Goal: Browse casually

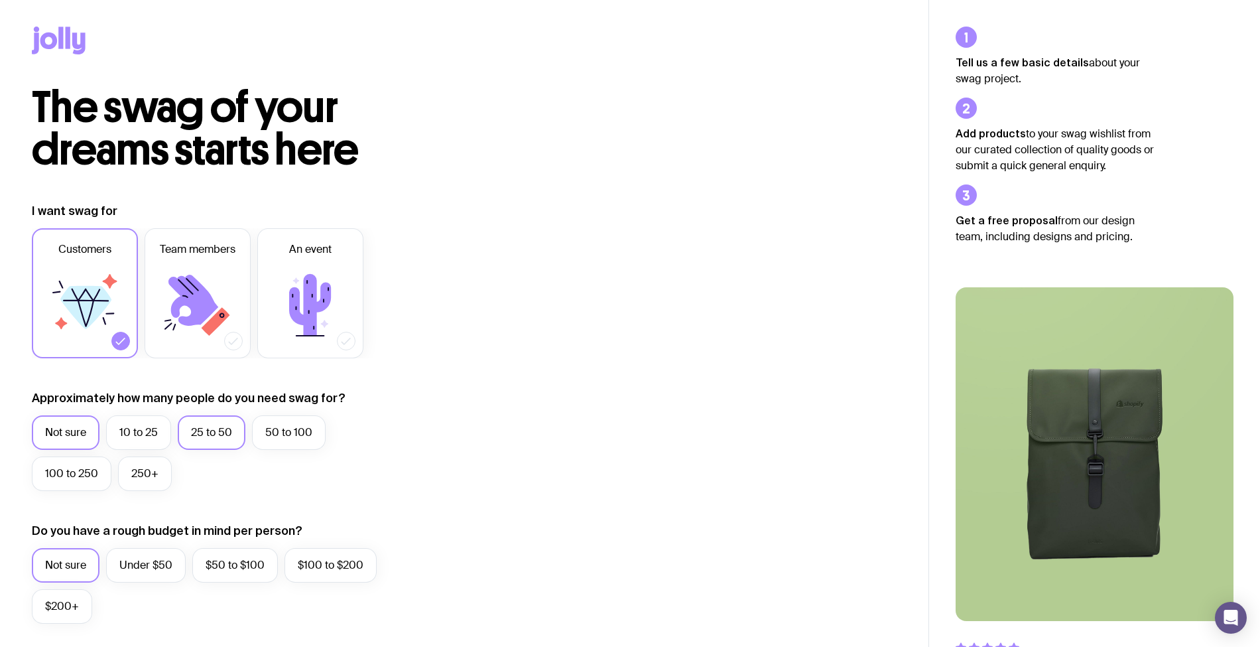
click at [215, 434] on label "25 to 50" at bounding box center [212, 432] width 68 height 34
click at [0, 0] on input "25 to 50" at bounding box center [0, 0] width 0 height 0
click at [288, 437] on label "50 to 100" at bounding box center [289, 432] width 74 height 34
click at [0, 0] on input "50 to 100" at bounding box center [0, 0] width 0 height 0
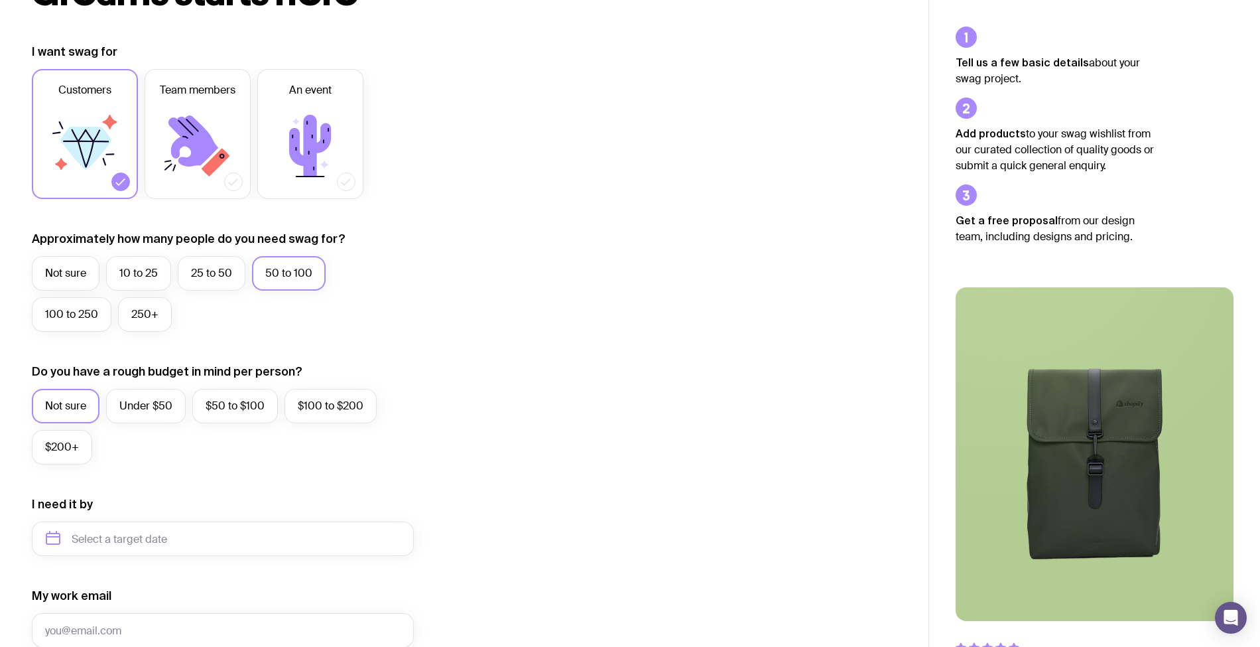
scroll to position [176, 0]
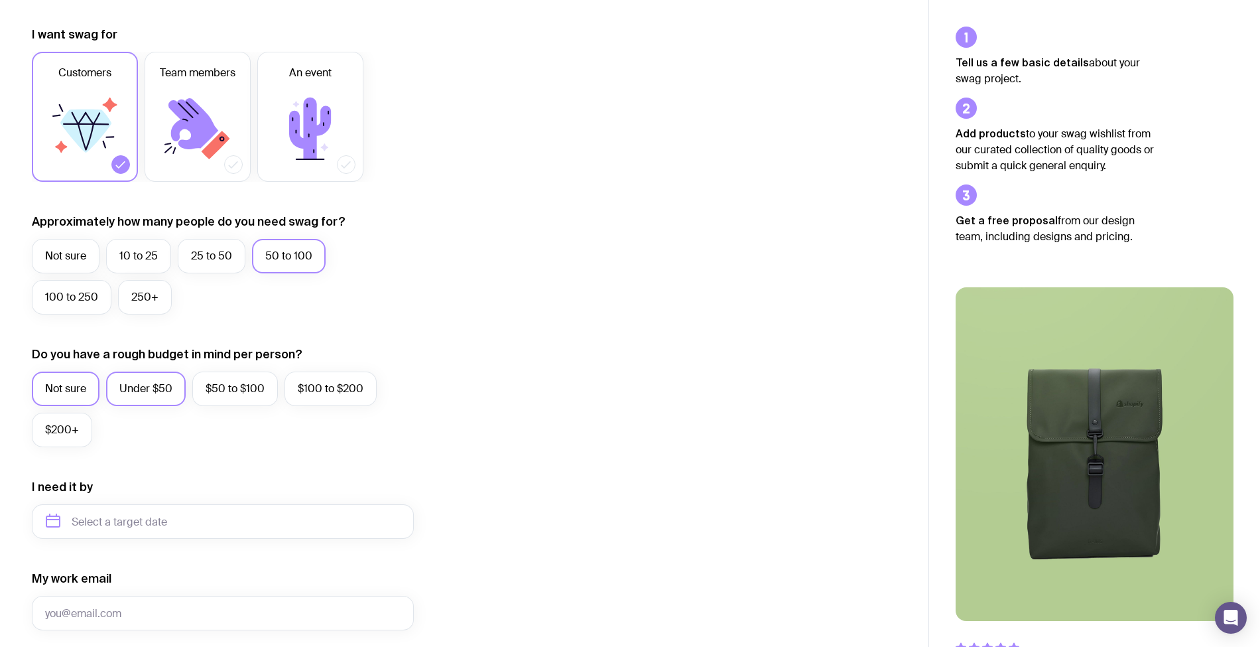
click at [123, 393] on label "Under $50" at bounding box center [146, 388] width 80 height 34
click at [0, 0] on input "Under $50" at bounding box center [0, 0] width 0 height 0
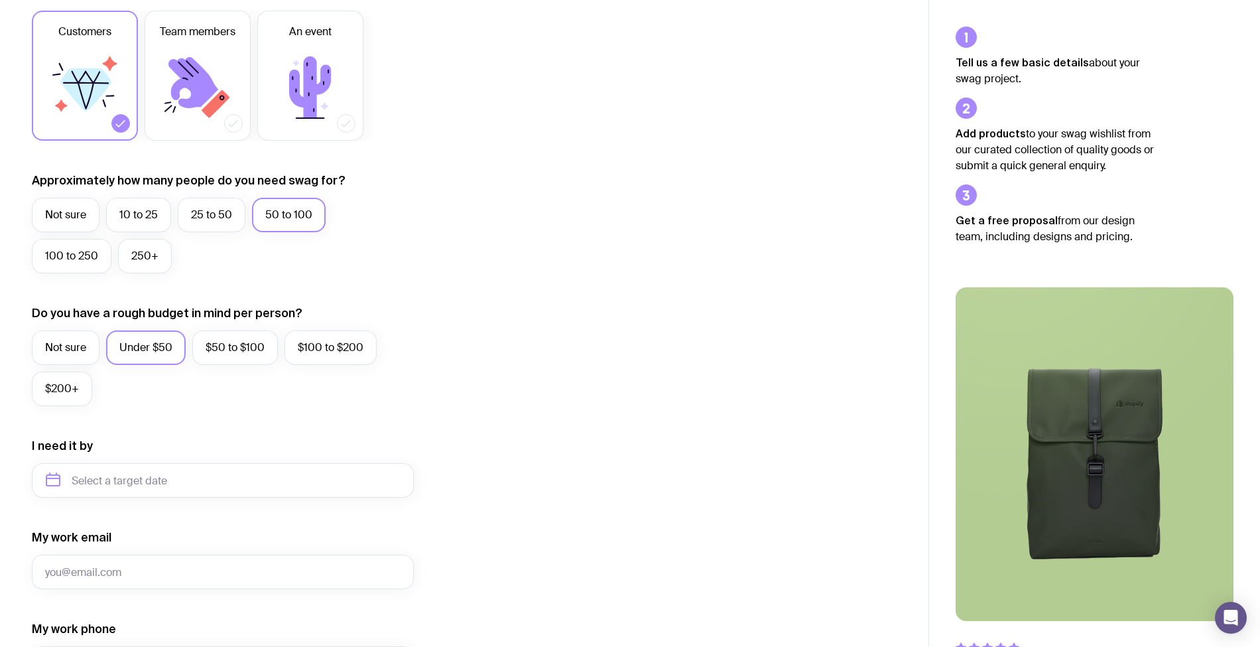
scroll to position [0, 0]
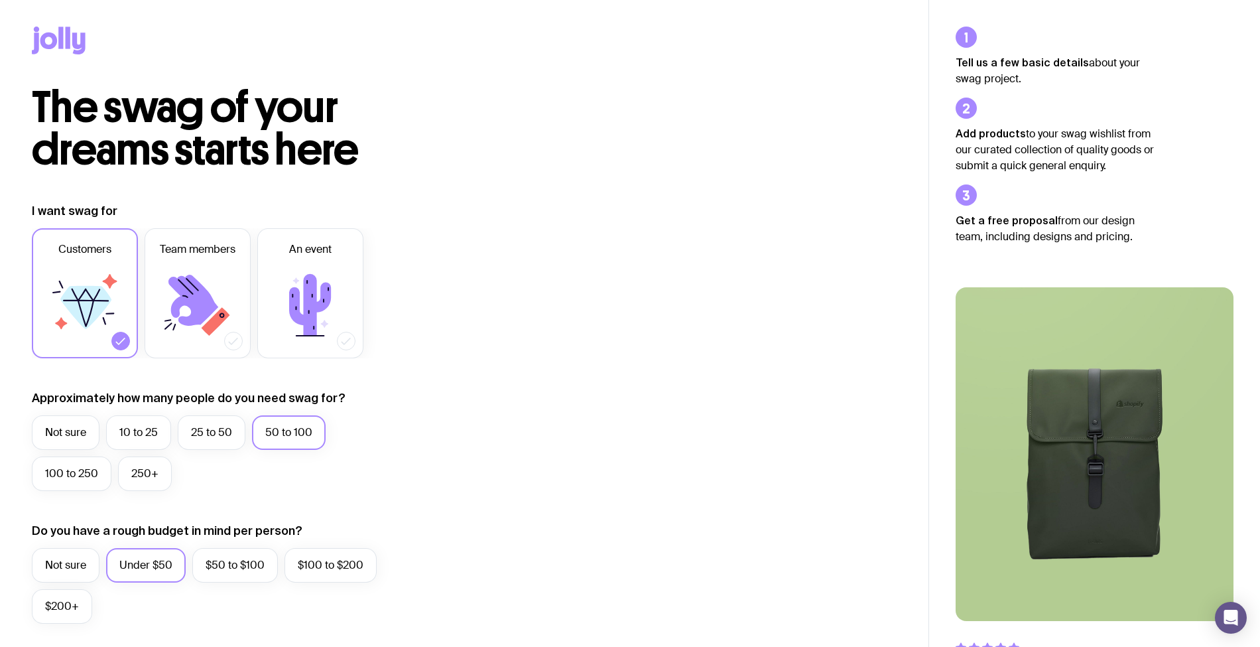
click at [71, 36] on icon at bounding box center [59, 41] width 54 height 28
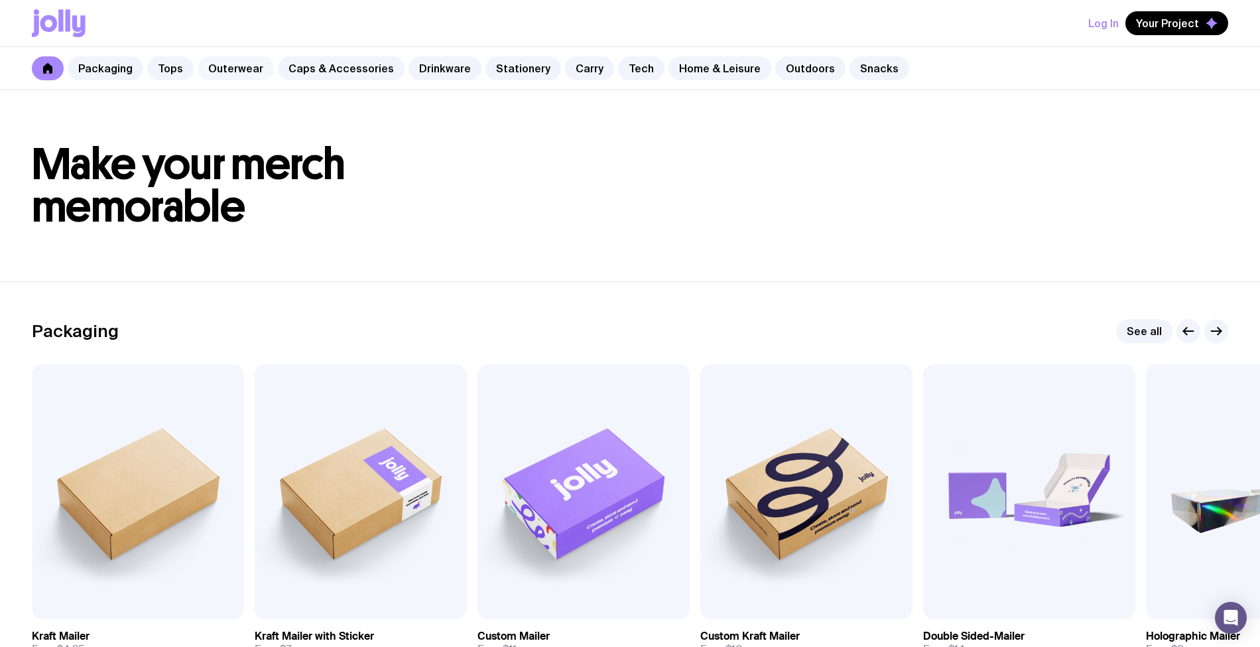
click at [229, 65] on link "Outerwear" at bounding box center [236, 68] width 76 height 24
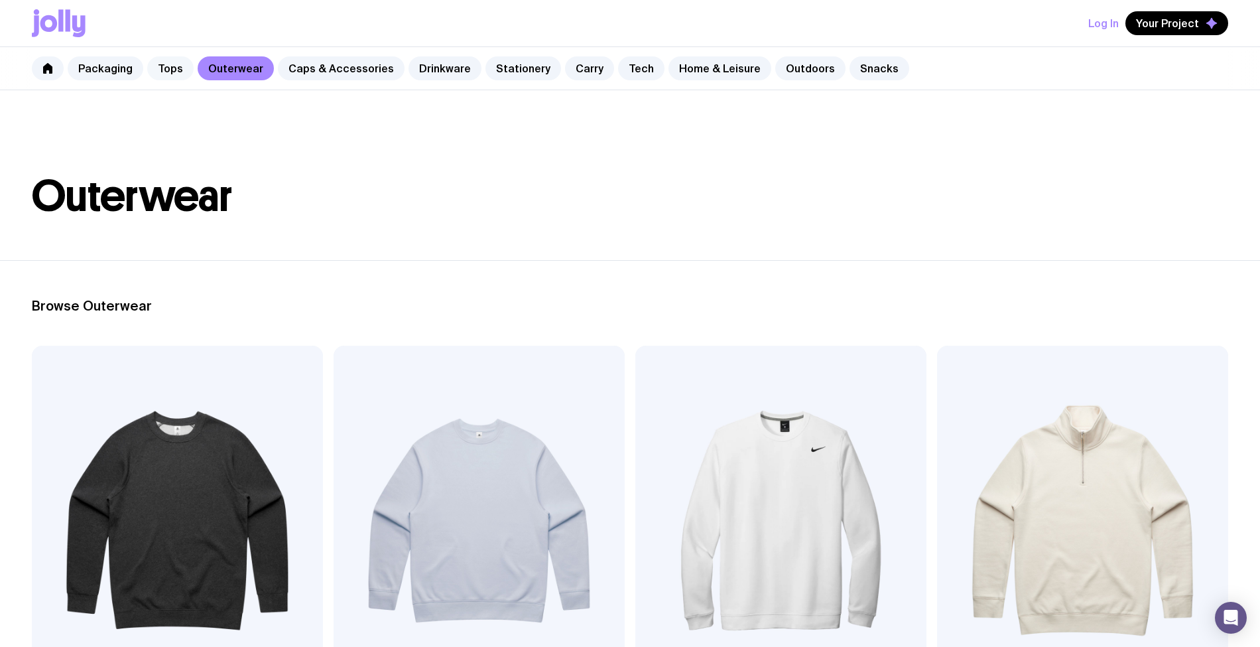
click at [162, 69] on link "Tops" at bounding box center [170, 68] width 46 height 24
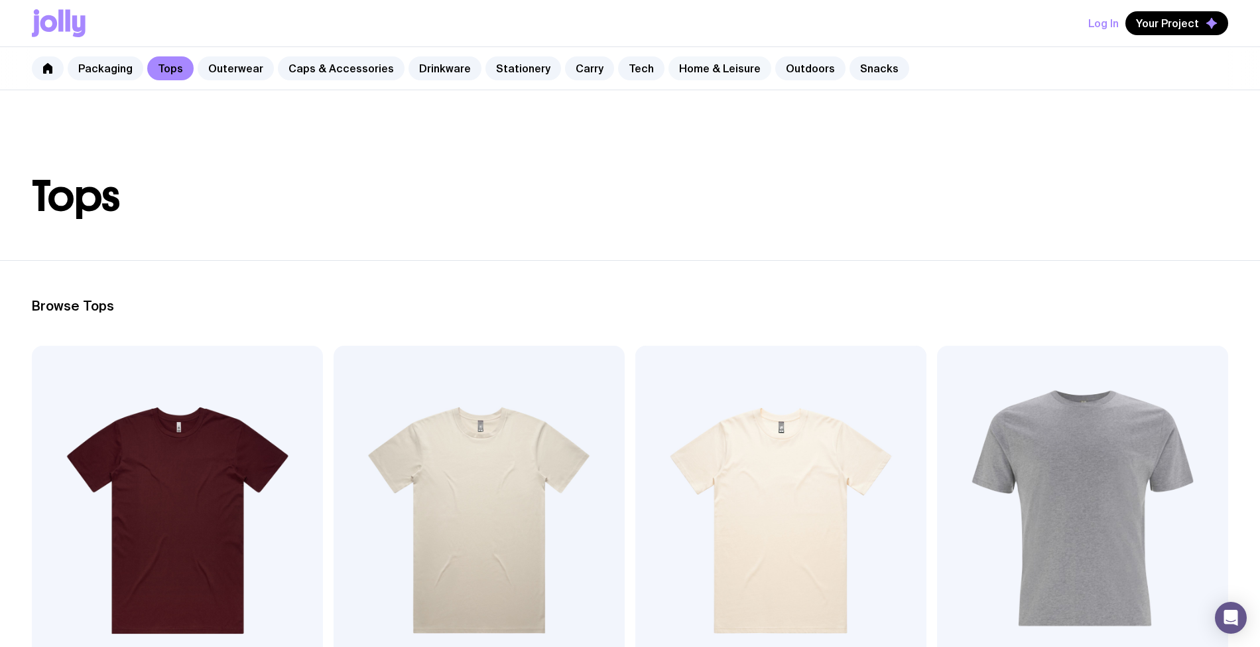
click at [720, 72] on link "Home & Leisure" at bounding box center [719, 68] width 103 height 24
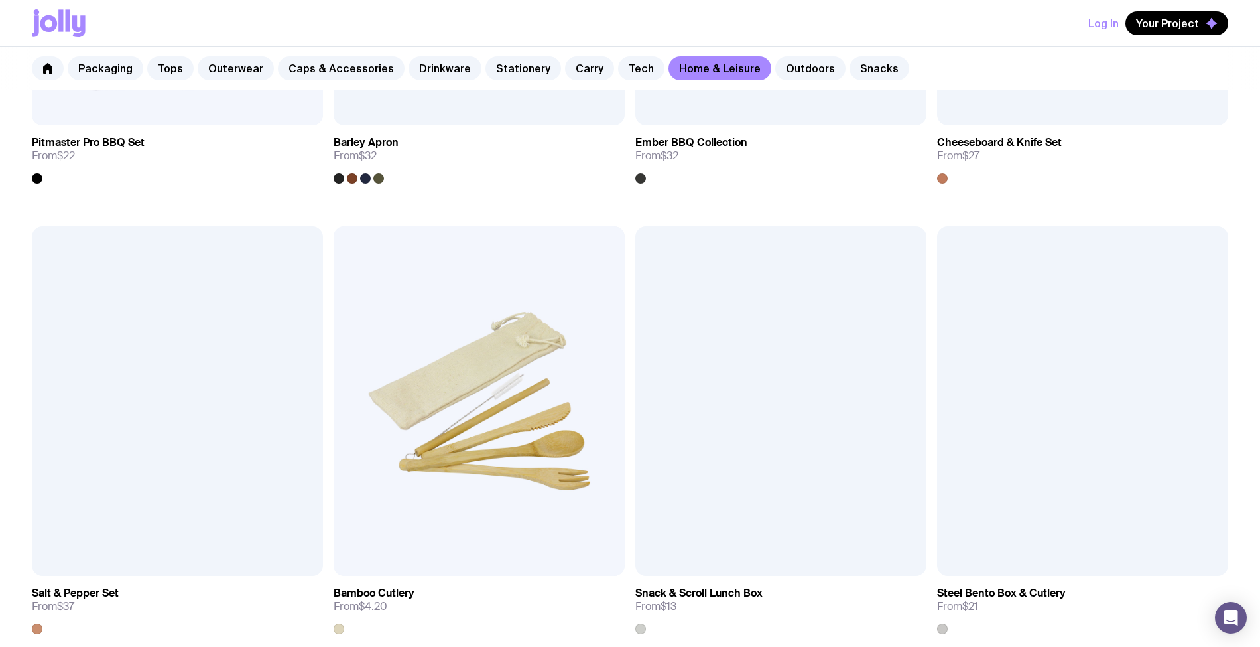
scroll to position [1503, 0]
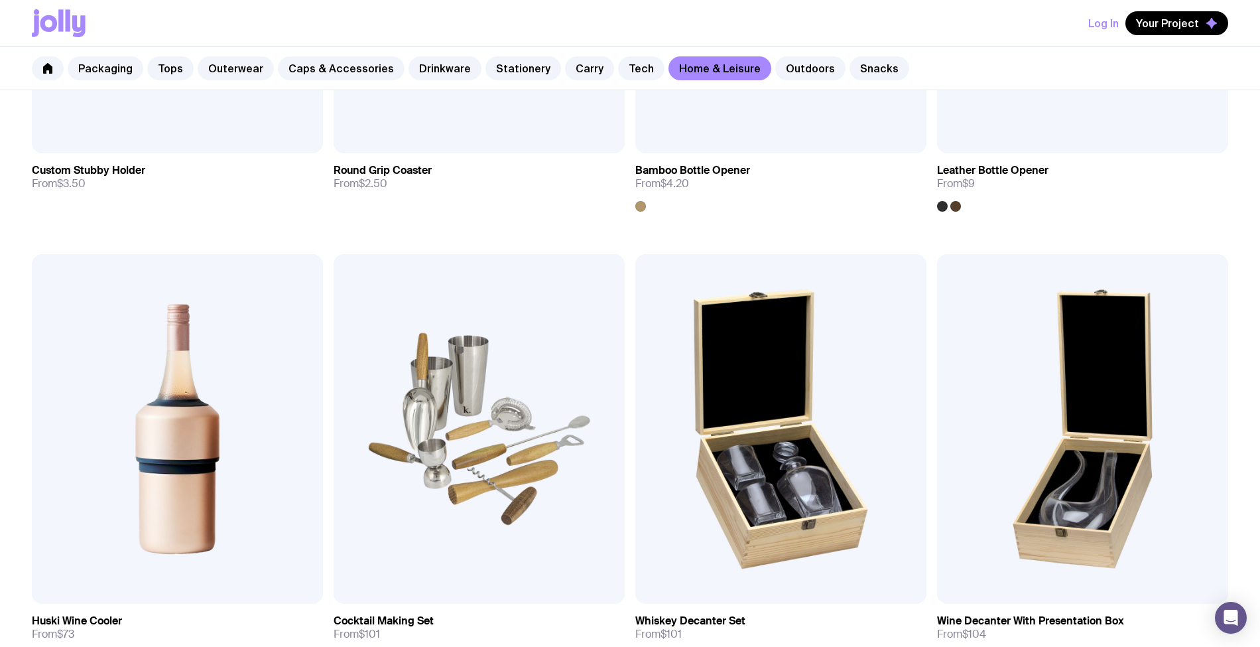
scroll to position [507, 0]
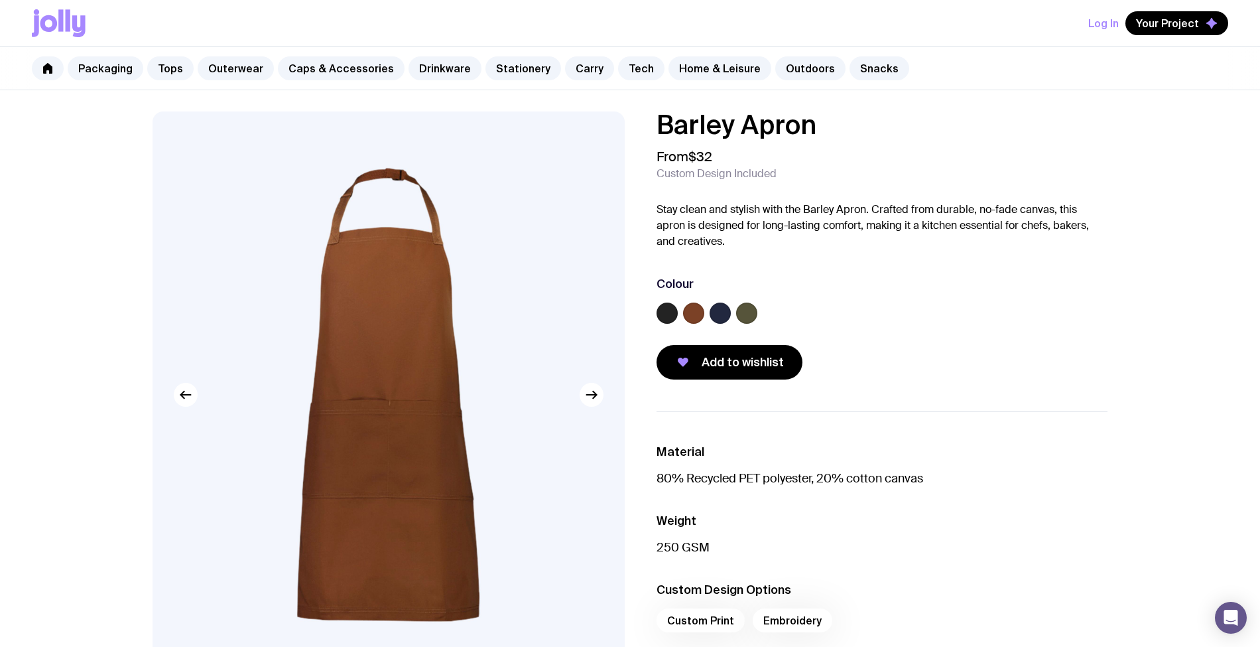
scroll to position [88, 0]
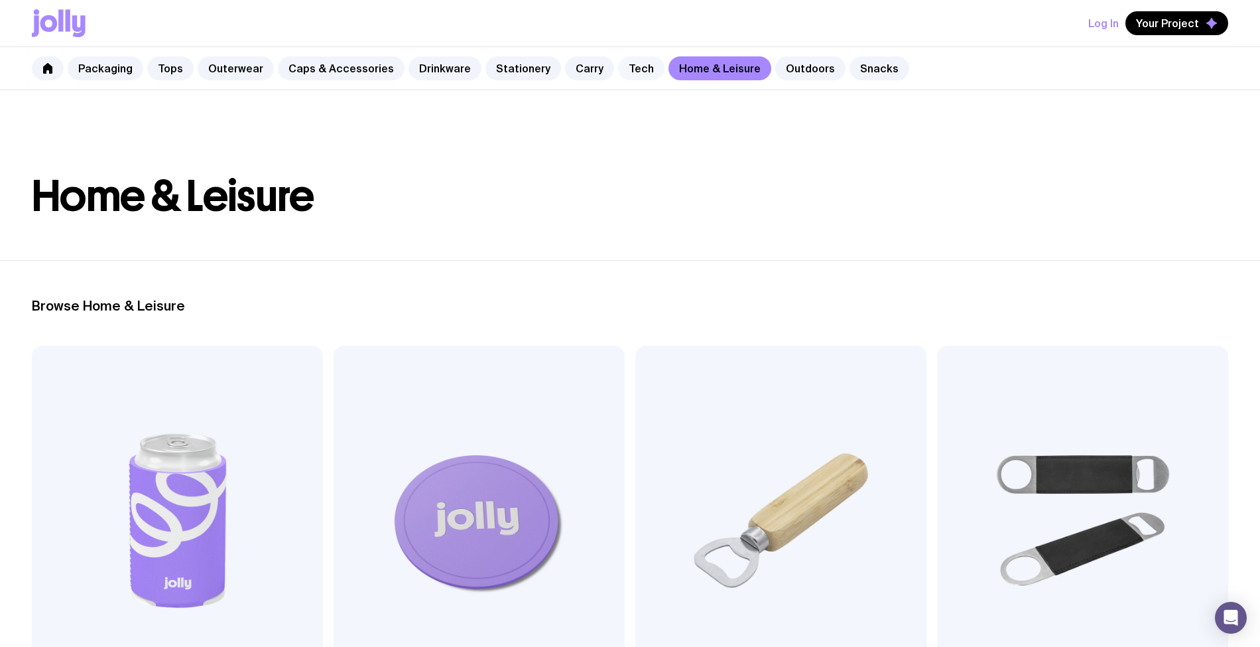
click at [624, 72] on link "Tech" at bounding box center [641, 68] width 46 height 24
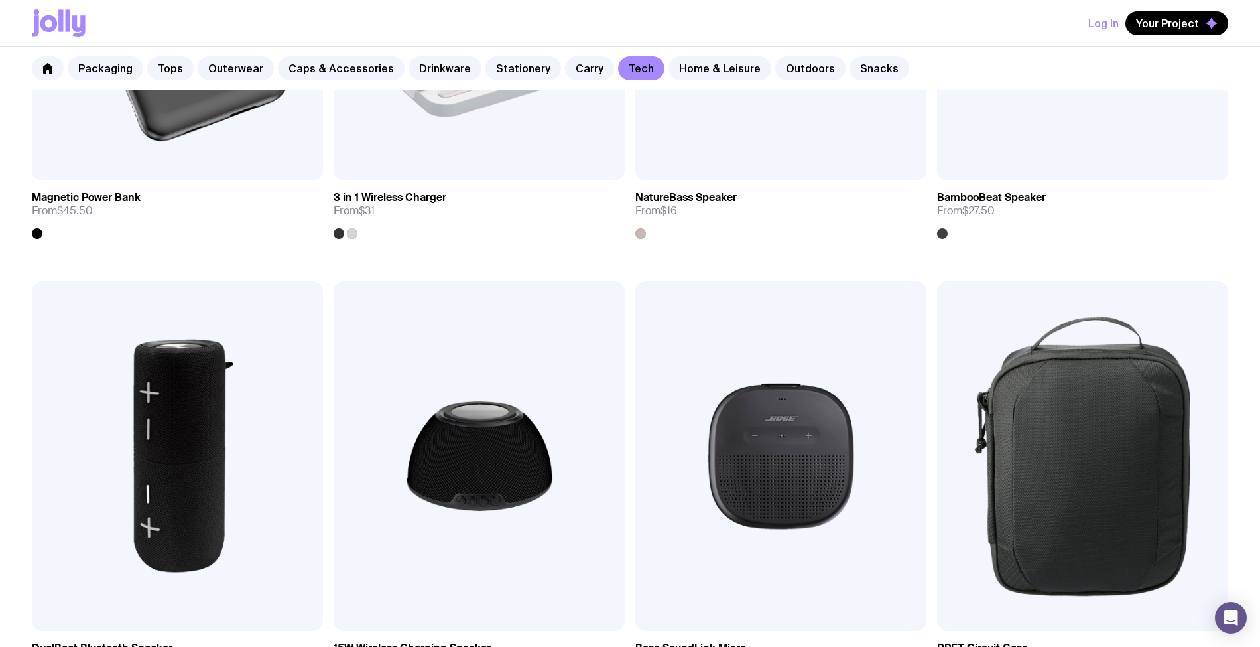
scroll to position [1061, 0]
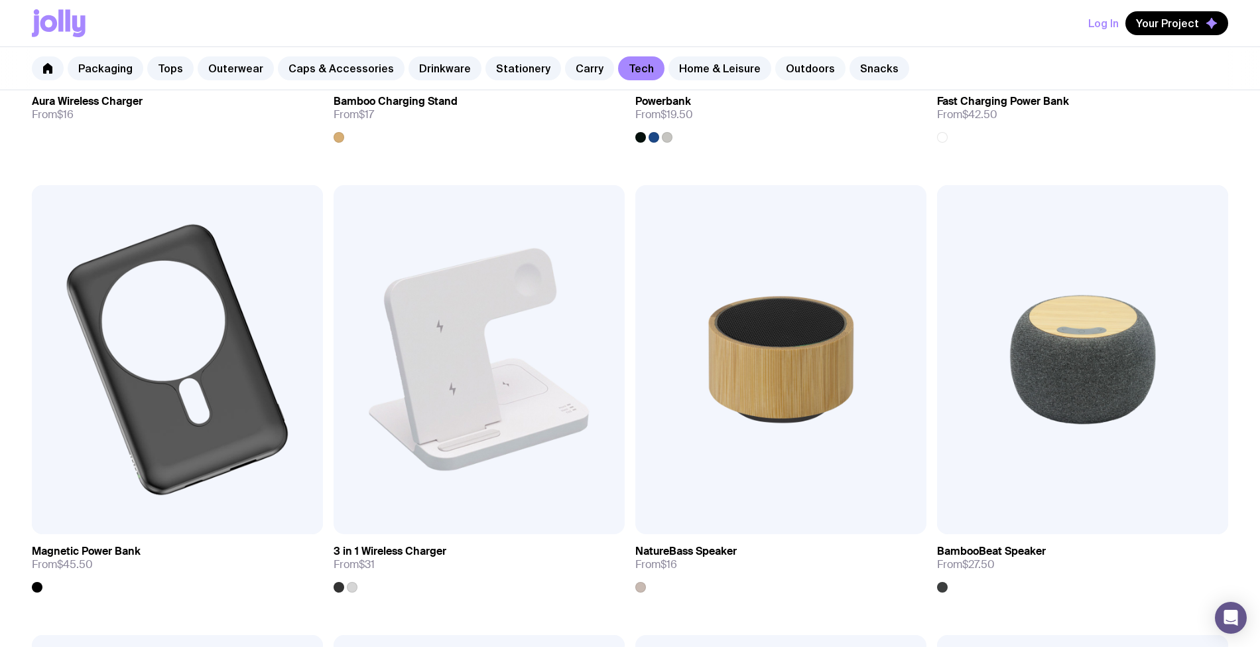
click at [789, 61] on link "Outdoors" at bounding box center [810, 68] width 70 height 24
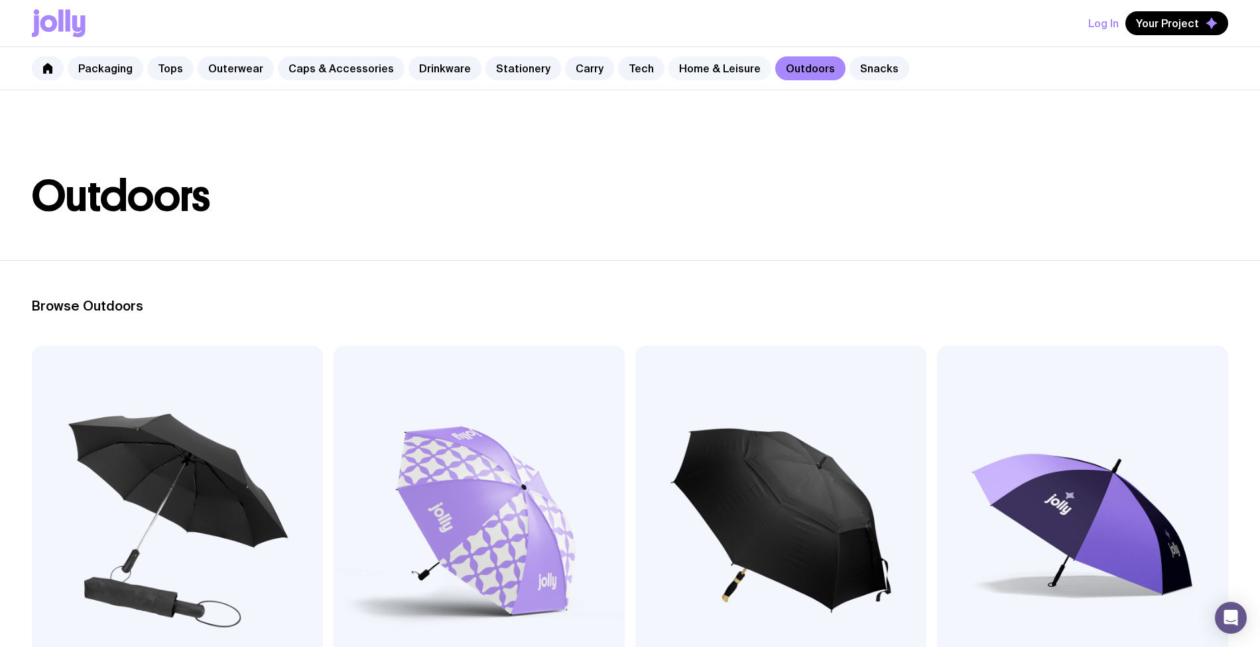
click at [672, 72] on link "Home & Leisure" at bounding box center [719, 68] width 103 height 24
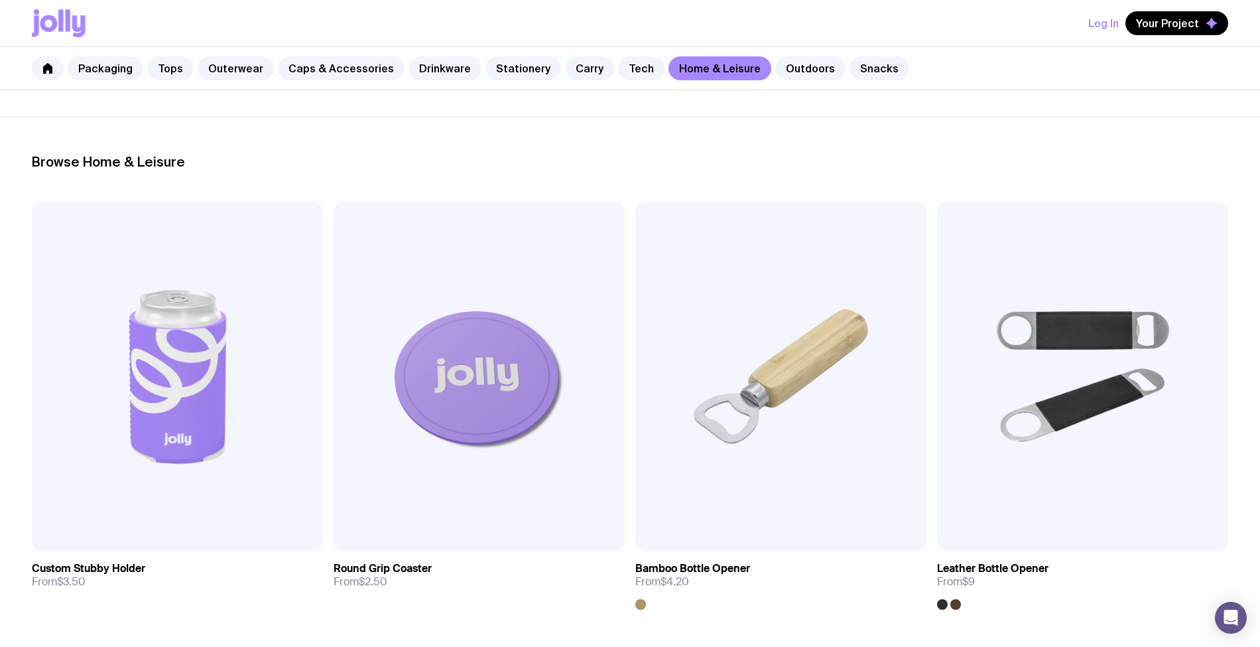
scroll to position [176, 0]
